Goal: Information Seeking & Learning: Learn about a topic

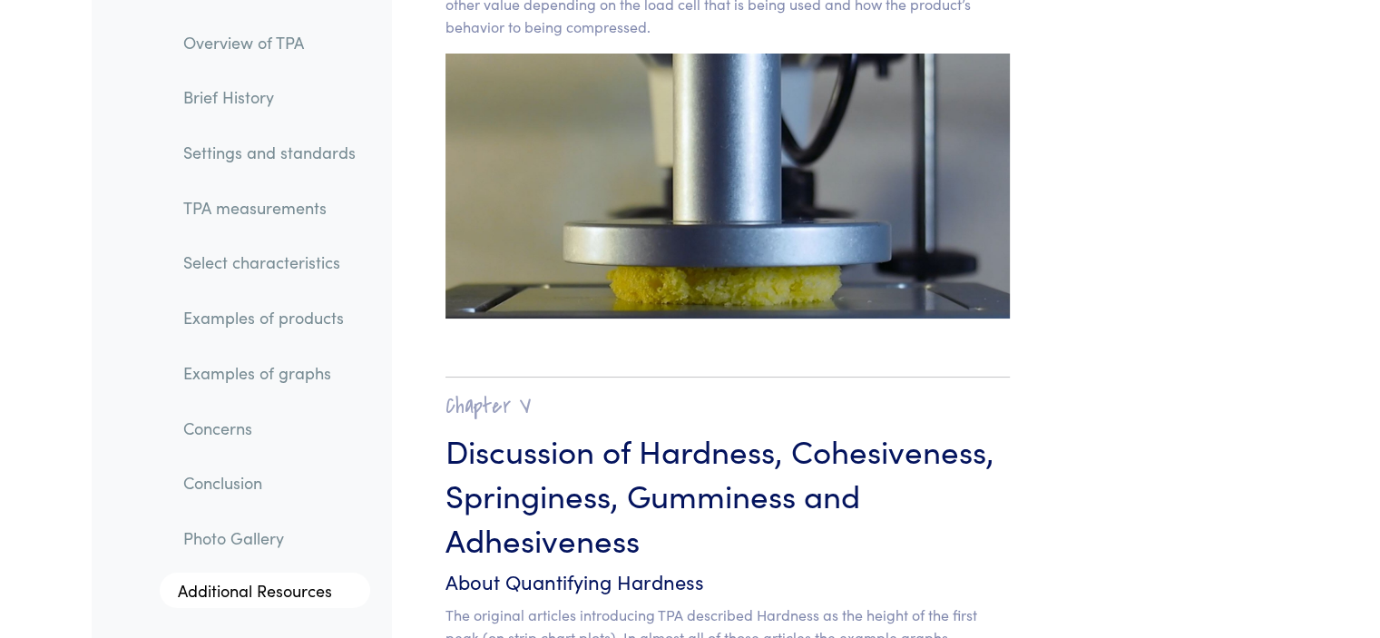
scroll to position [13850, 0]
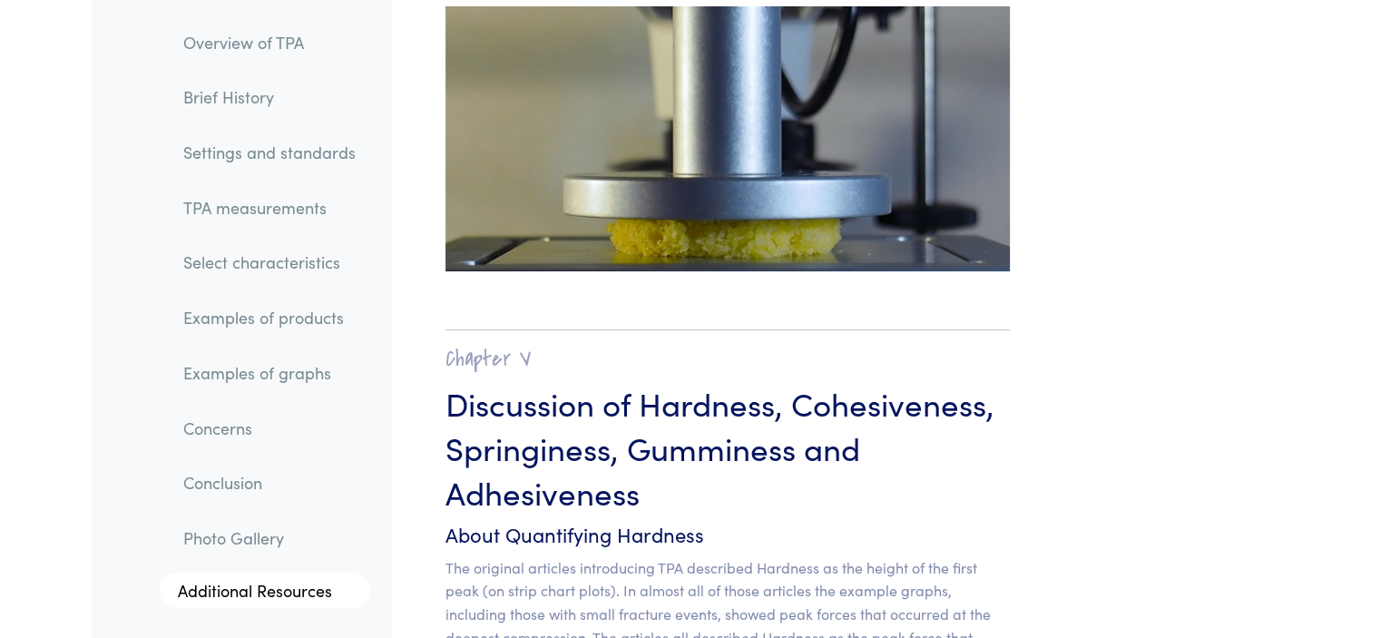
drag, startPoint x: 1390, startPoint y: 114, endPoint x: 1393, endPoint y: 241, distance: 127.0
drag, startPoint x: 640, startPoint y: 372, endPoint x: 770, endPoint y: 378, distance: 129.9
click at [770, 380] on h3 "Discussion of Hardness, Cohesiveness, Springiness, Gumminess and Adhesiveness" at bounding box center [727, 446] width 565 height 133
drag, startPoint x: 798, startPoint y: 387, endPoint x: 983, endPoint y: 395, distance: 185.2
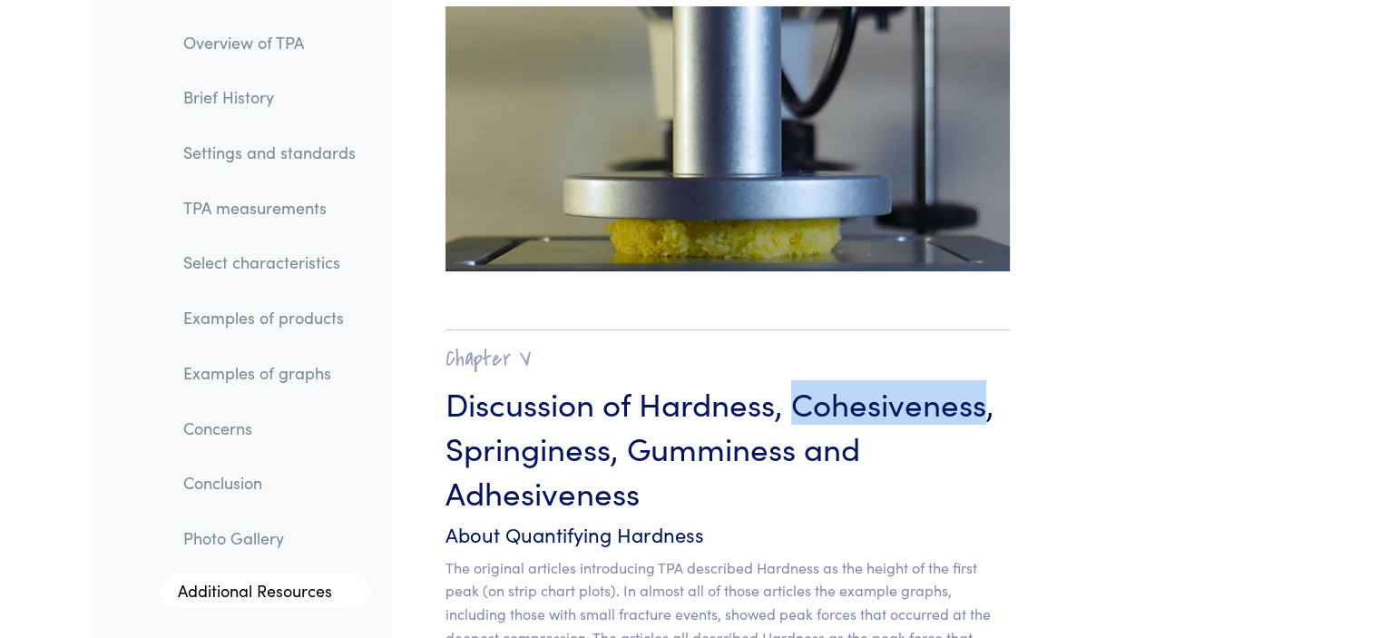
click at [983, 395] on h3 "Discussion of Hardness, Cohesiveness, Springiness, Gumminess and Adhesiveness" at bounding box center [727, 446] width 565 height 133
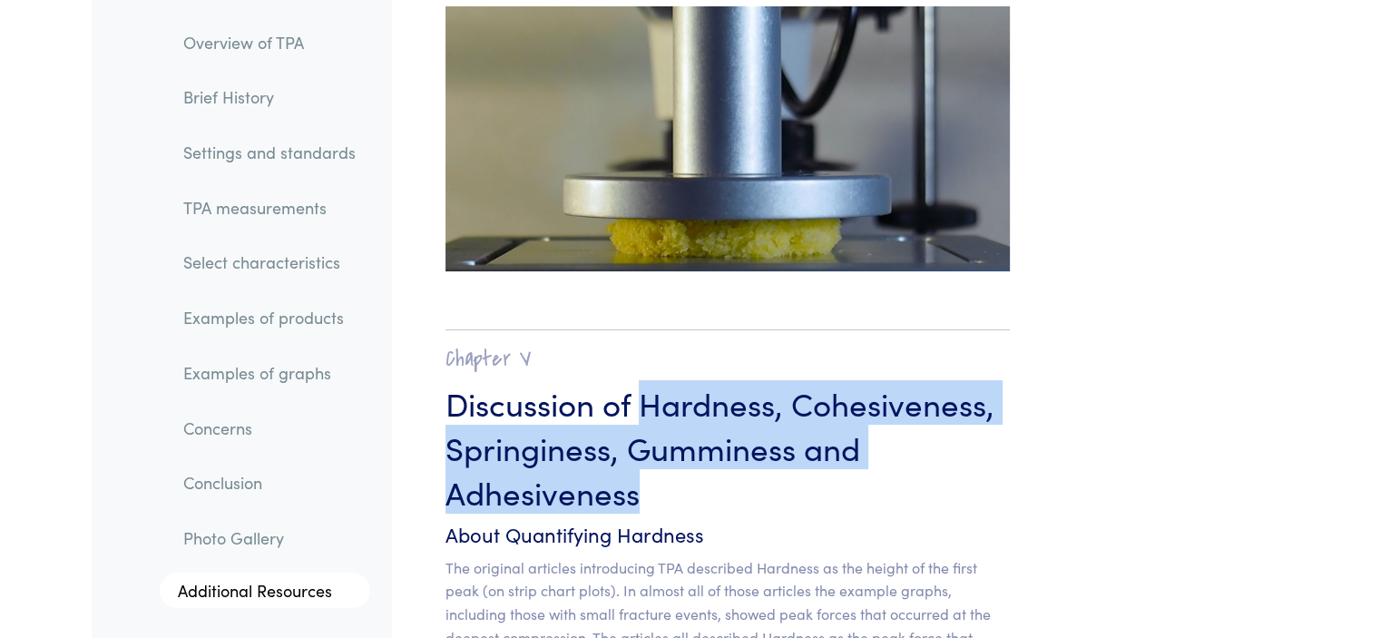
drag, startPoint x: 641, startPoint y: 376, endPoint x: 667, endPoint y: 456, distance: 84.6
click at [667, 456] on h3 "Discussion of Hardness, Cohesiveness, Springiness, Gumminess and Adhesiveness" at bounding box center [727, 446] width 565 height 133
copy h3 "Hardness, Cohesiveness, Springiness, Gumminess and Adhesiveness"
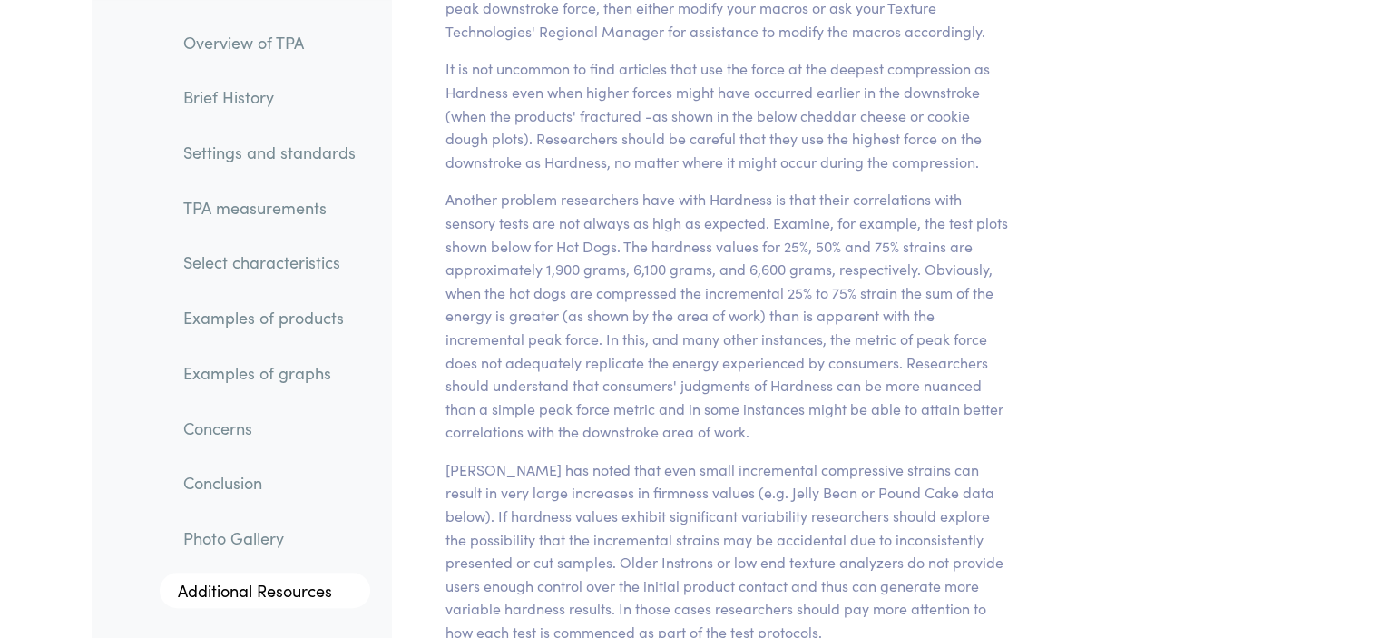
scroll to position [14939, 0]
